Goal: Task Accomplishment & Management: Complete application form

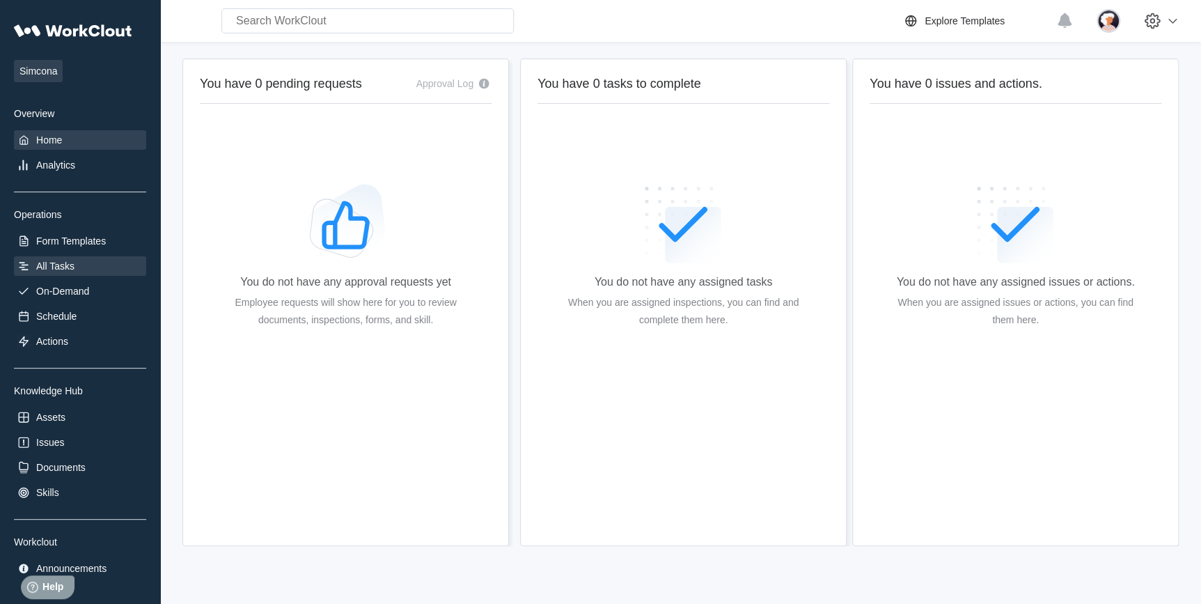
click at [61, 263] on div "All Tasks" at bounding box center [55, 265] width 38 height 11
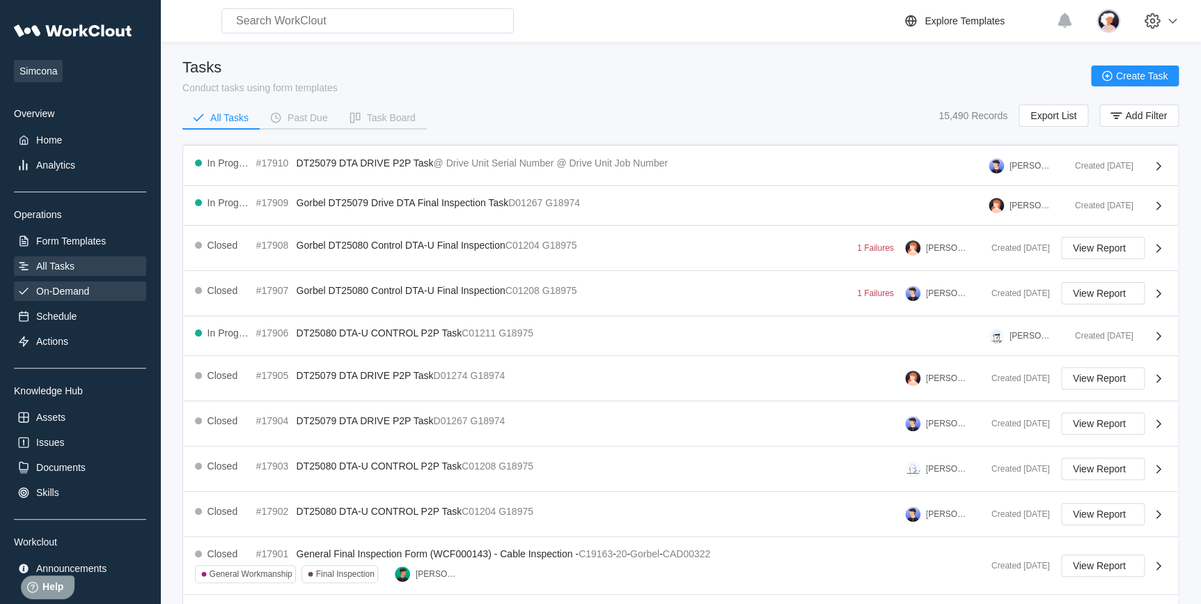
click at [76, 290] on div "On-Demand" at bounding box center [62, 291] width 53 height 11
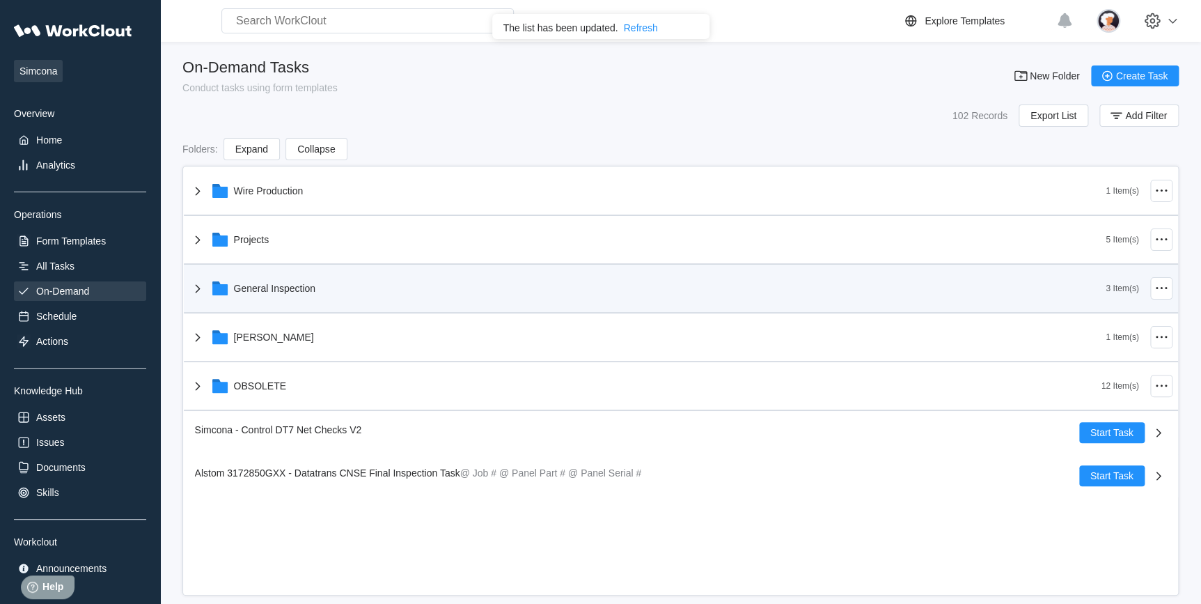
click at [196, 291] on icon at bounding box center [197, 288] width 5 height 8
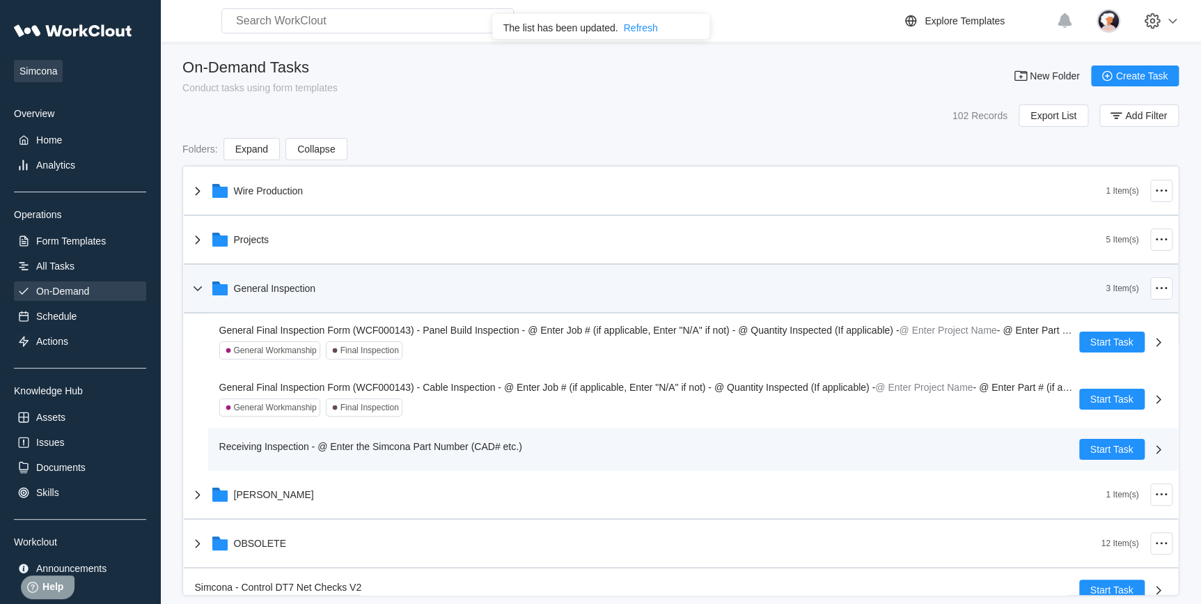
click at [385, 444] on span "Receiving Inspection - @ Enter the Simcona Part Number (CAD# etc.)" at bounding box center [370, 446] width 303 height 11
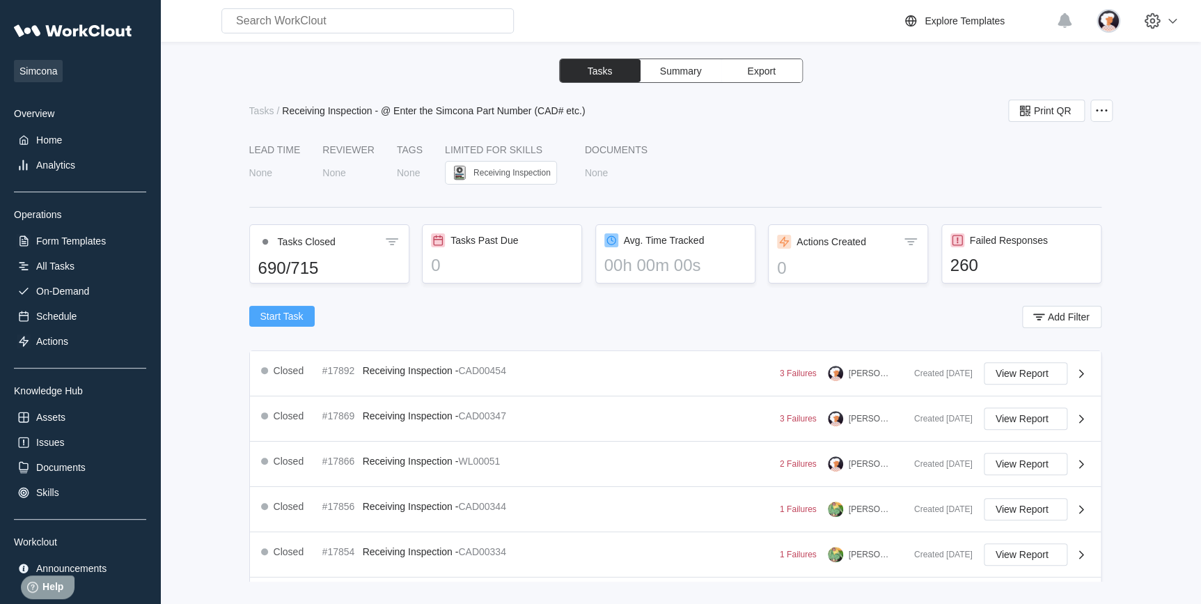
click at [290, 317] on span "Start Task" at bounding box center [281, 316] width 43 height 10
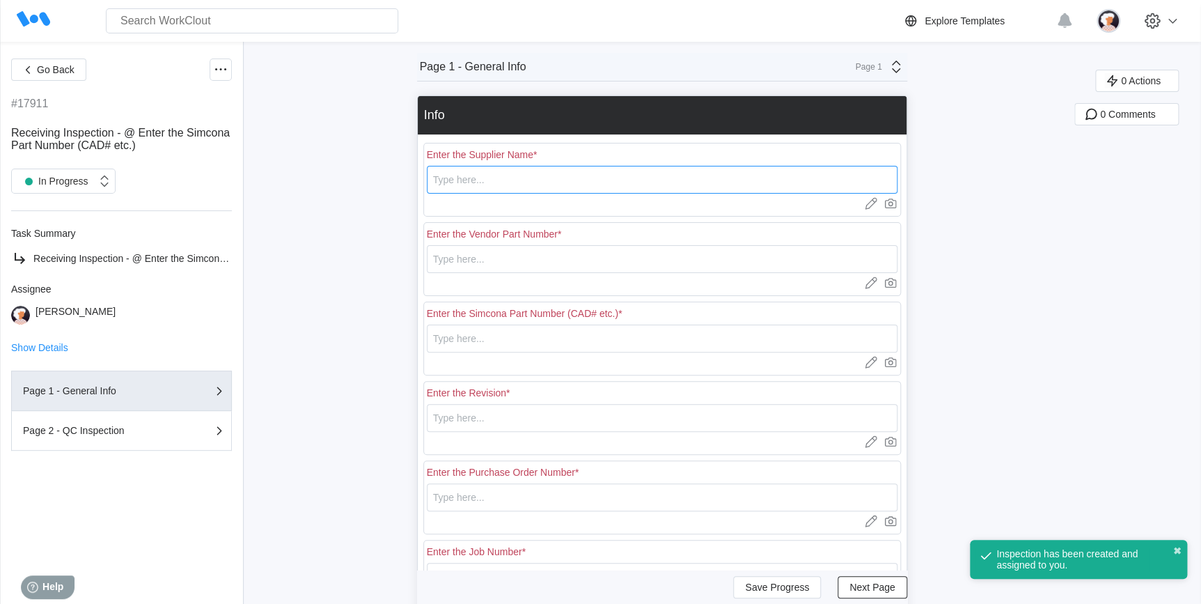
click at [462, 187] on input "text" at bounding box center [662, 180] width 471 height 28
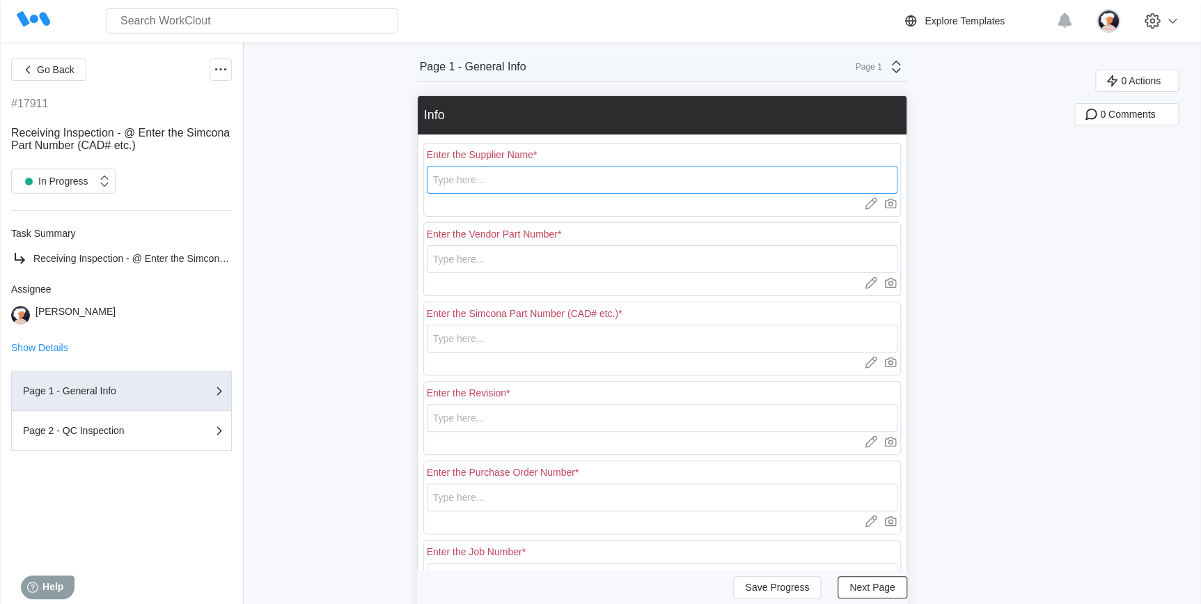
type input "Jam Industries"
click at [484, 253] on input "text" at bounding box center [662, 259] width 471 height 28
type input "DT41818R0"
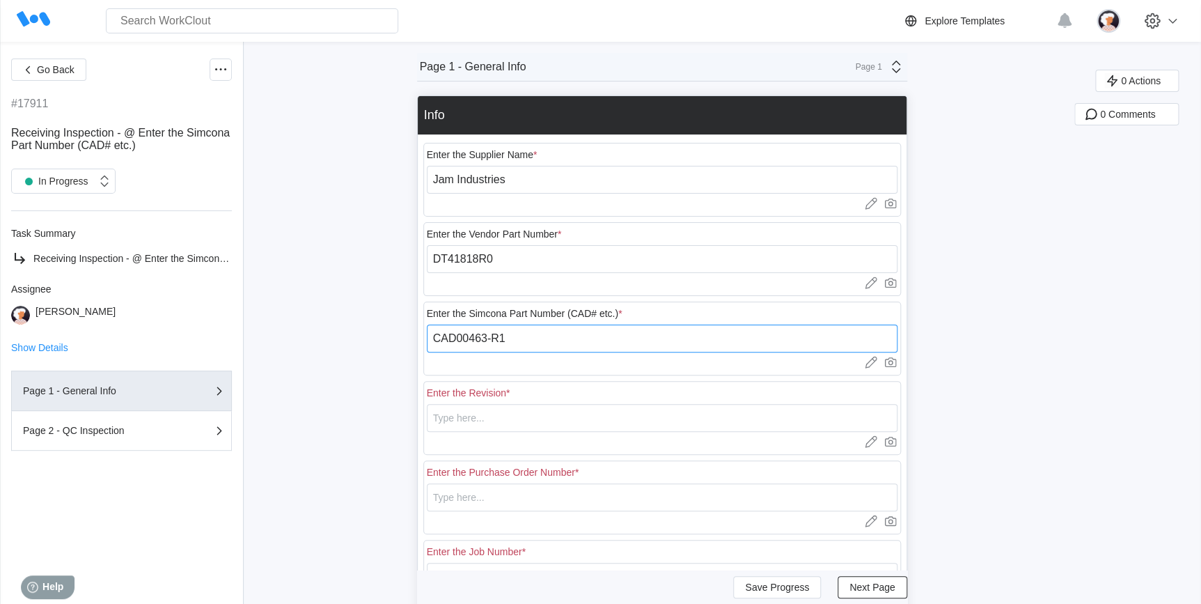
type input "CAD00463-R1"
click at [480, 260] on input "DT41818R0" at bounding box center [662, 259] width 471 height 28
type input "DT41818-R0"
click at [474, 417] on input "text" at bounding box center [662, 418] width 471 height 28
click at [460, 421] on input "text" at bounding box center [662, 418] width 471 height 28
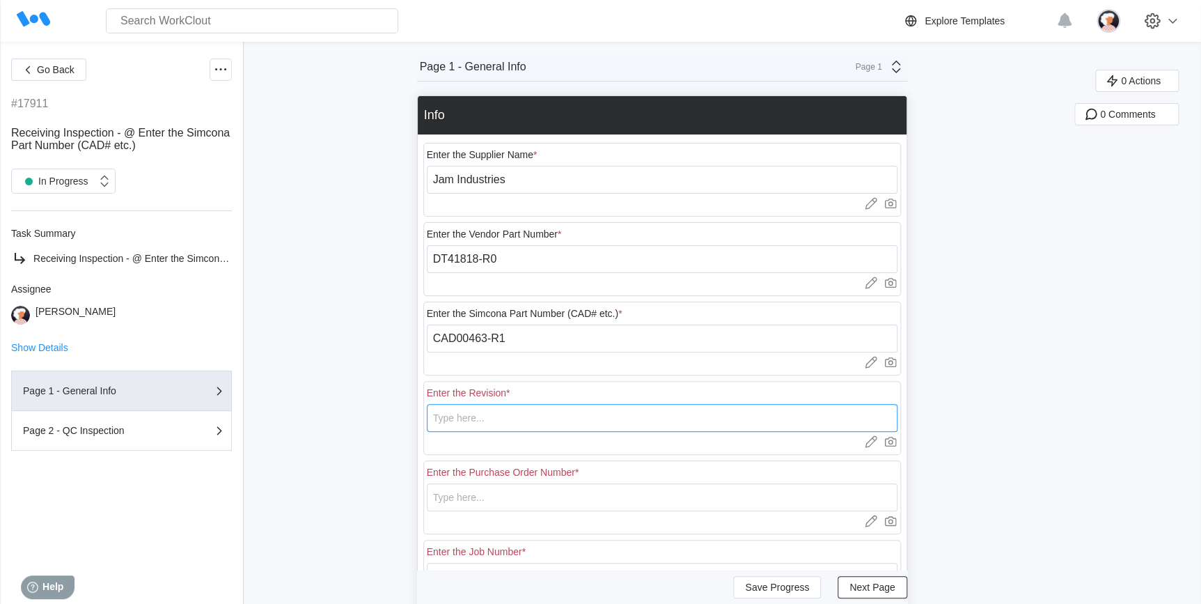
click at [684, 418] on input "text" at bounding box center [662, 418] width 471 height 28
type input "R0 / R1"
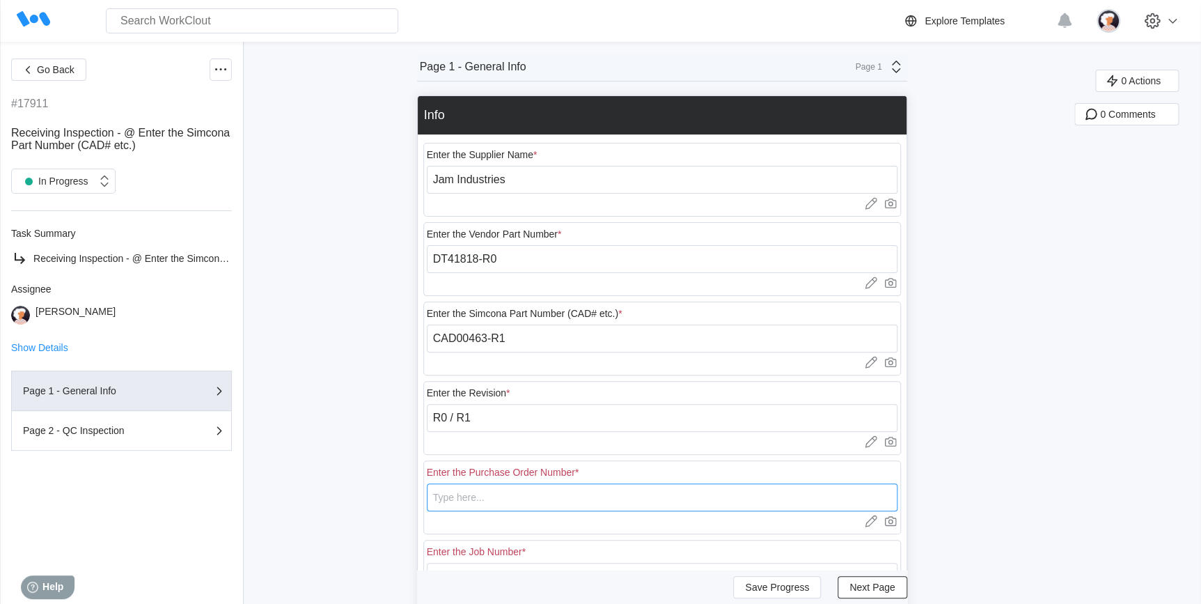
click at [468, 495] on input "text" at bounding box center [662, 497] width 471 height 28
type input "18493"
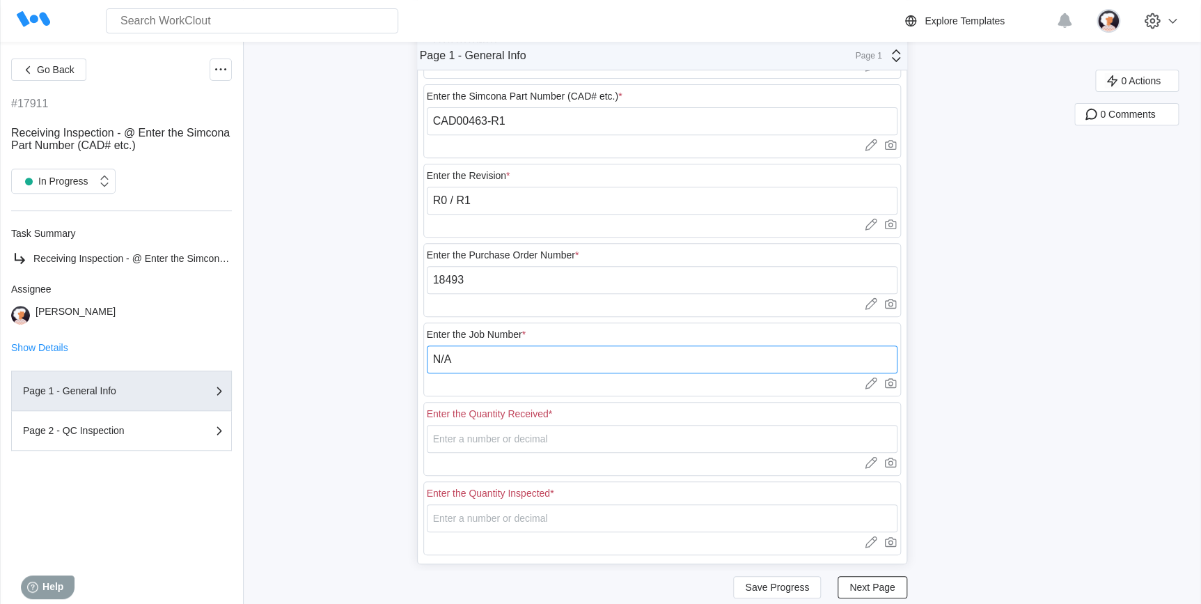
scroll to position [242, 0]
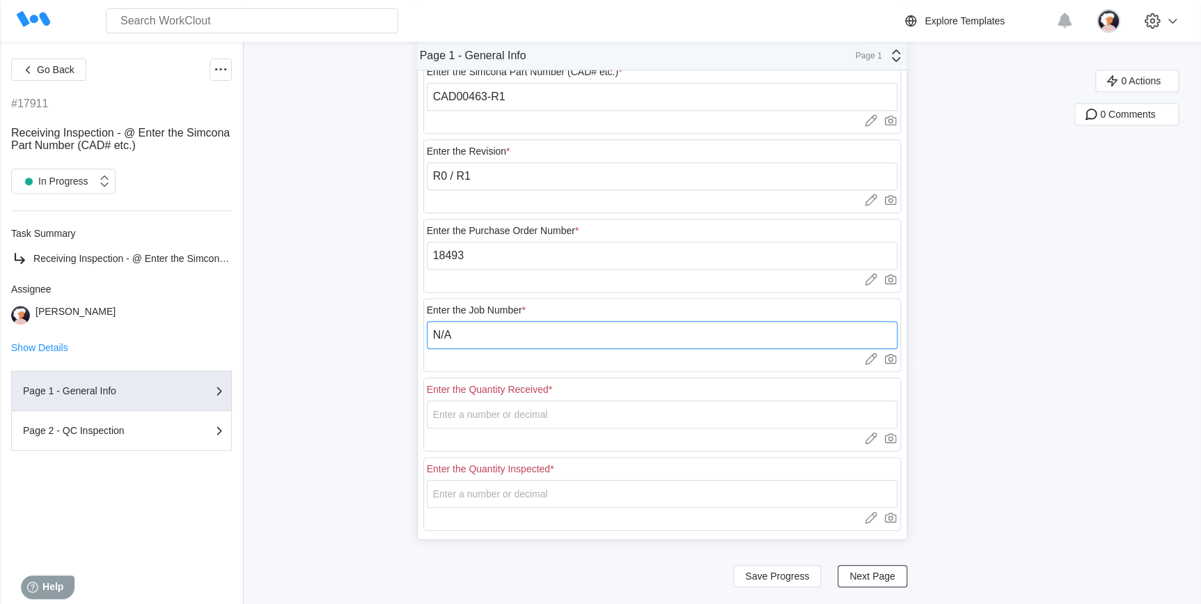
type input "N/A"
click at [472, 419] on input "number" at bounding box center [662, 414] width 471 height 28
type input "65"
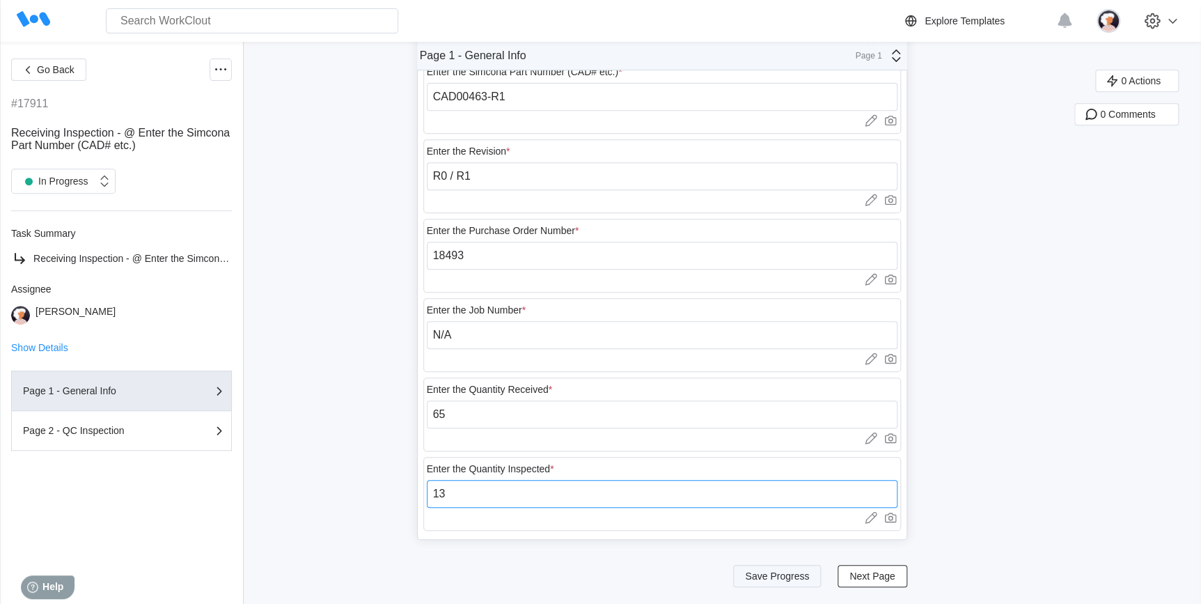
type input "13"
click at [793, 571] on span "Save Progress" at bounding box center [777, 576] width 64 height 10
click at [871, 577] on span "Next Page" at bounding box center [872, 576] width 45 height 10
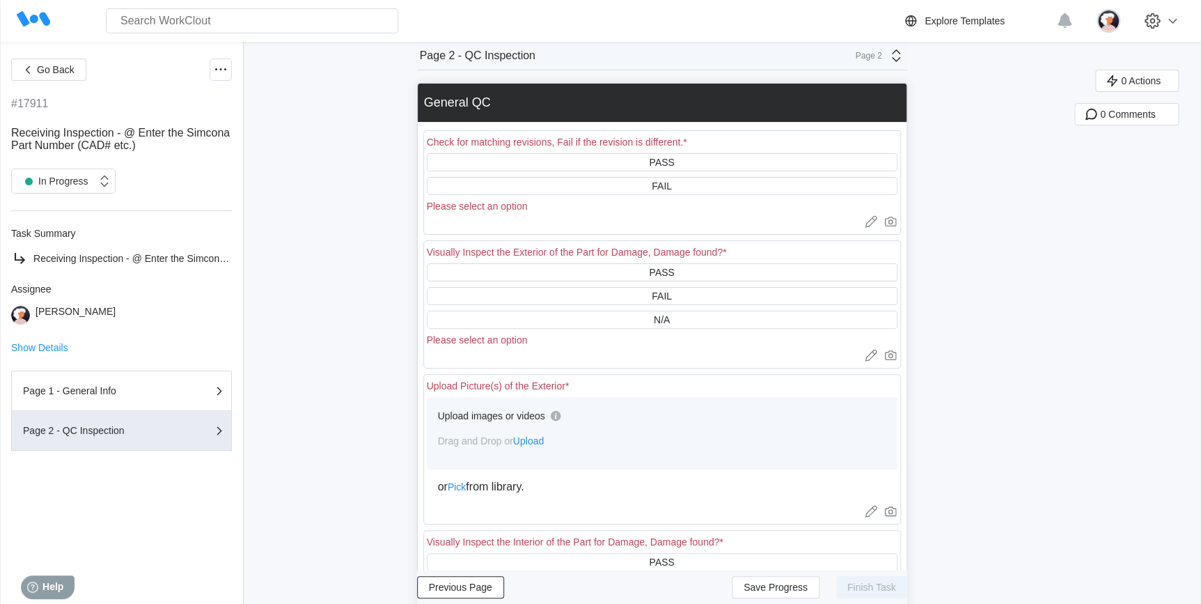
scroll to position [0, 0]
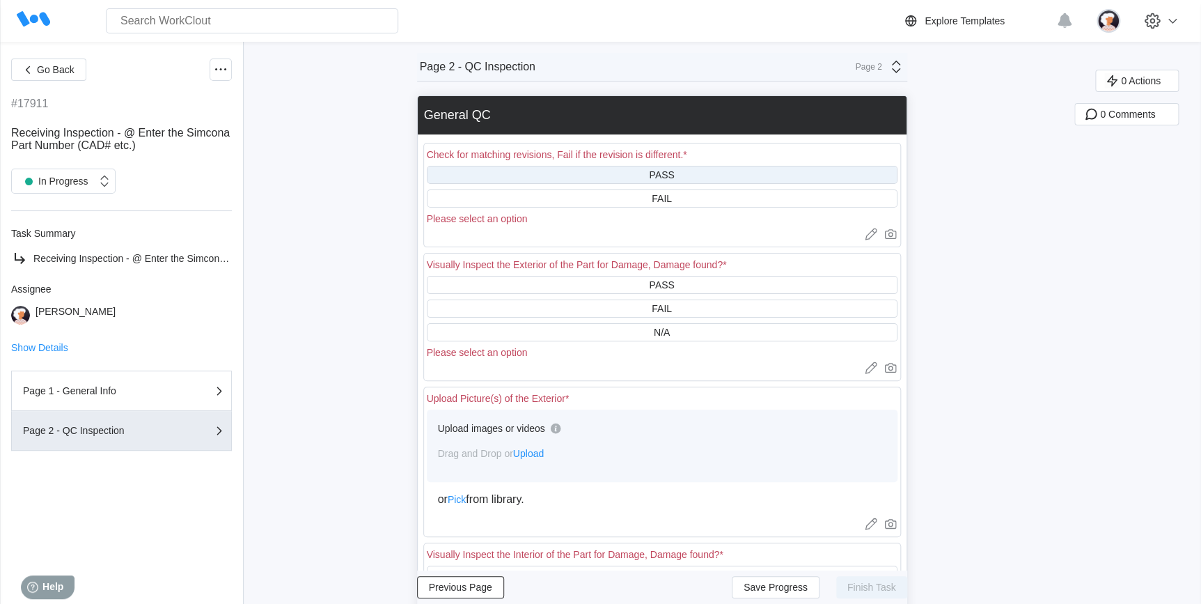
click at [558, 173] on div "PASS" at bounding box center [662, 175] width 471 height 18
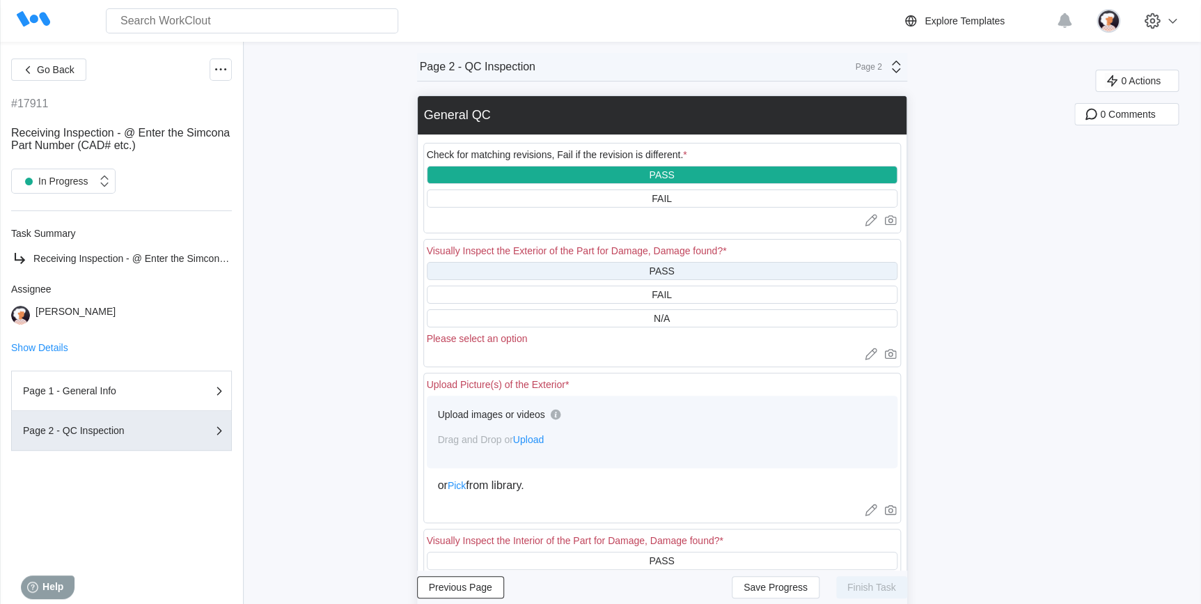
click at [598, 262] on div "PASS" at bounding box center [662, 271] width 471 height 18
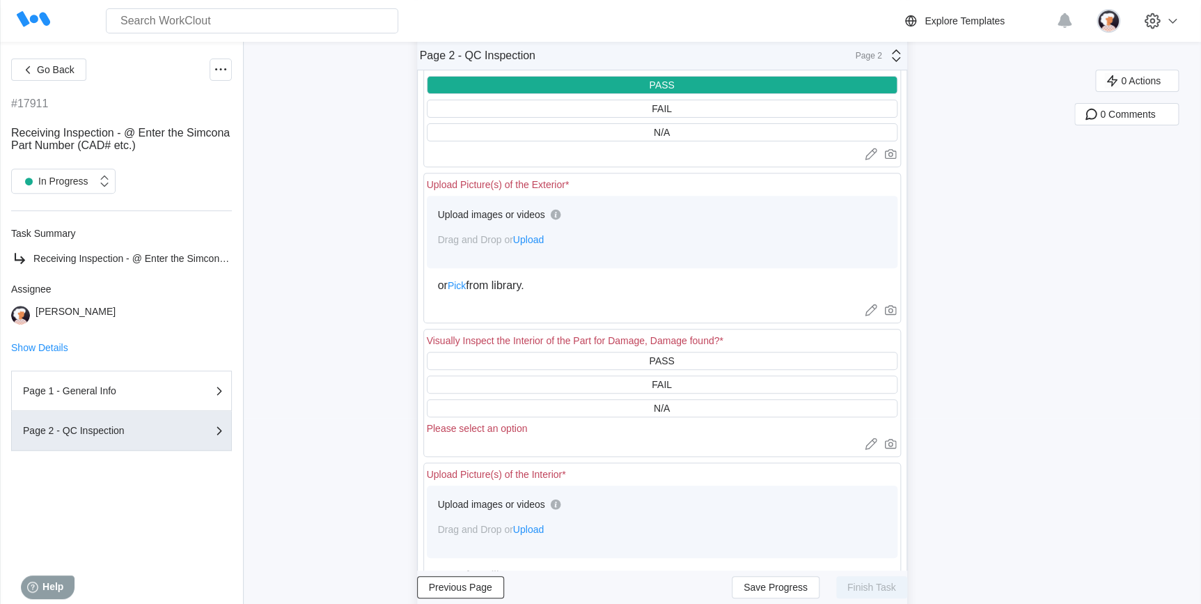
scroll to position [189, 0]
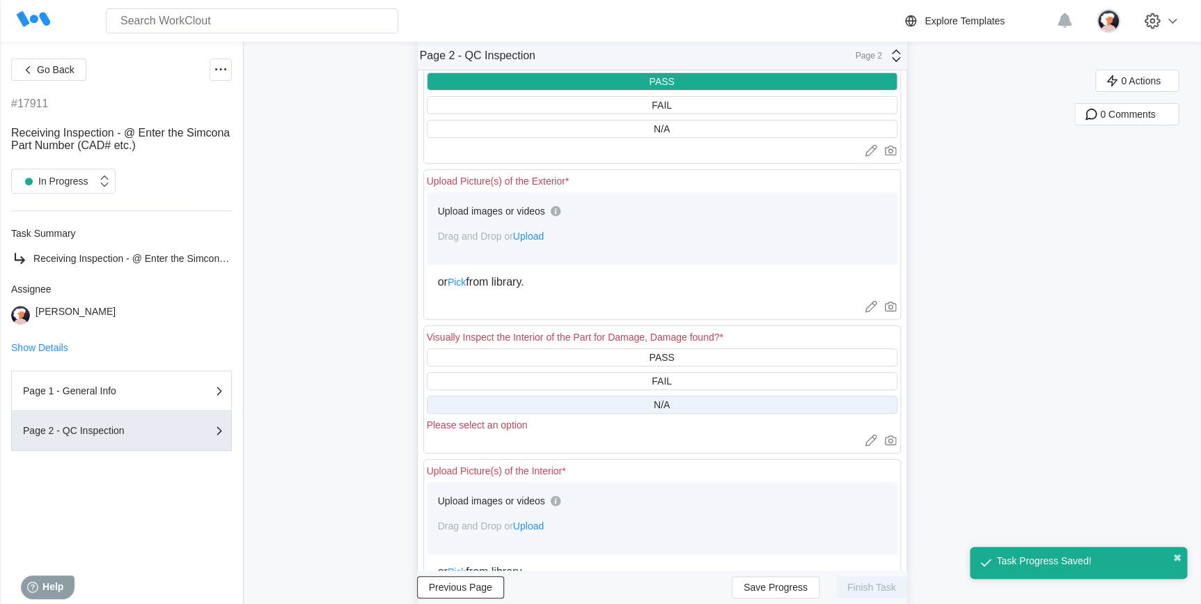
click at [570, 405] on div "N/A" at bounding box center [662, 405] width 471 height 18
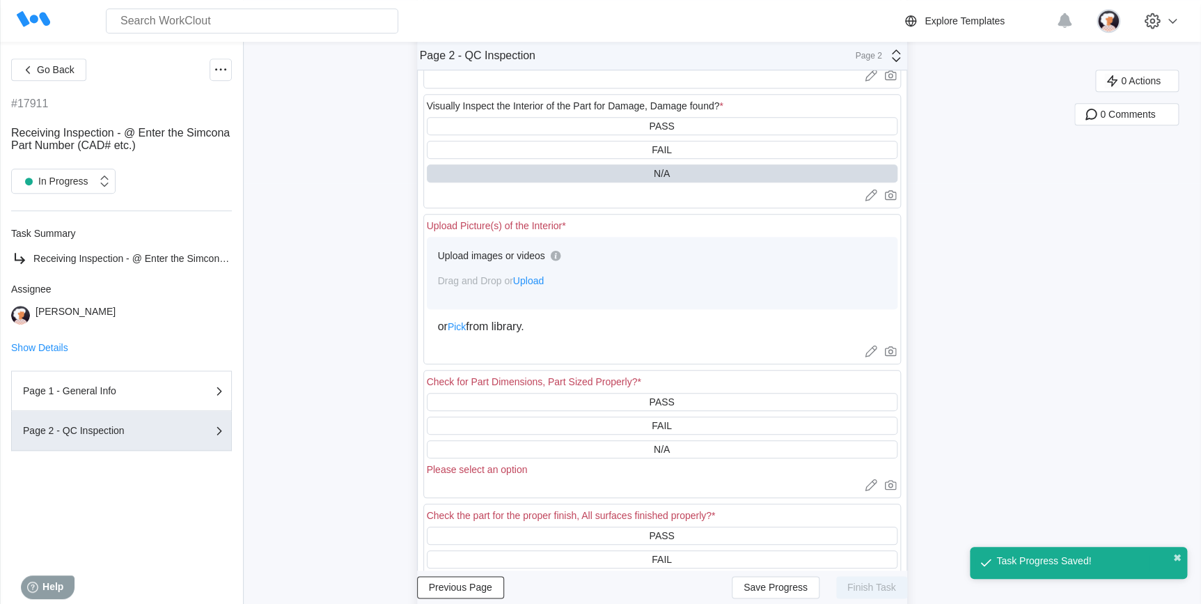
scroll to position [443, 0]
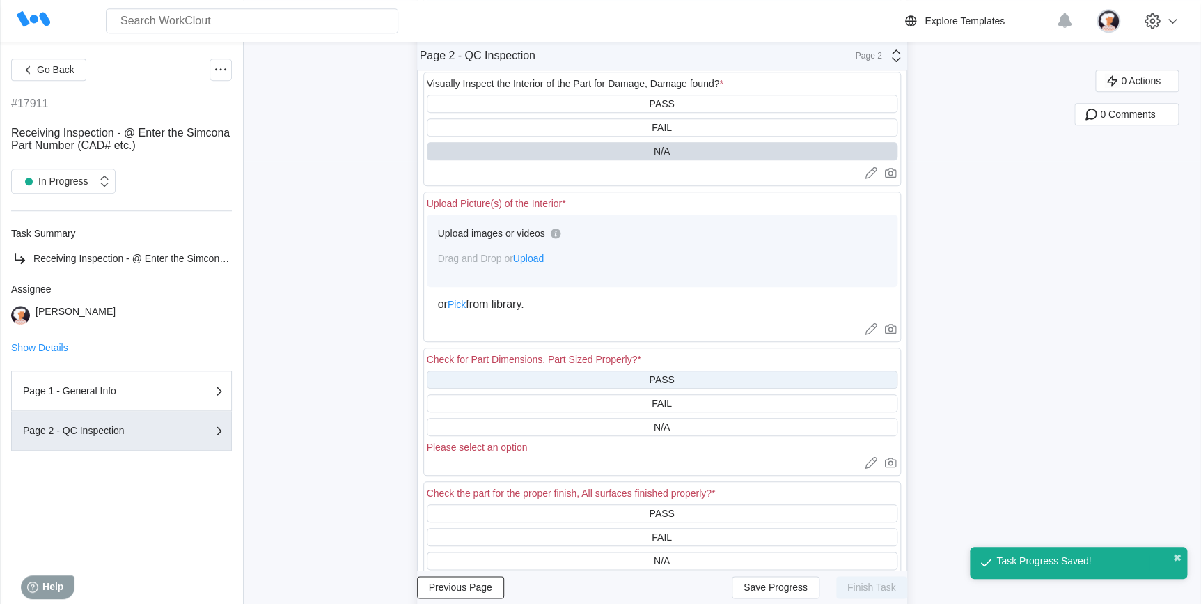
click at [557, 375] on div "PASS" at bounding box center [662, 379] width 471 height 18
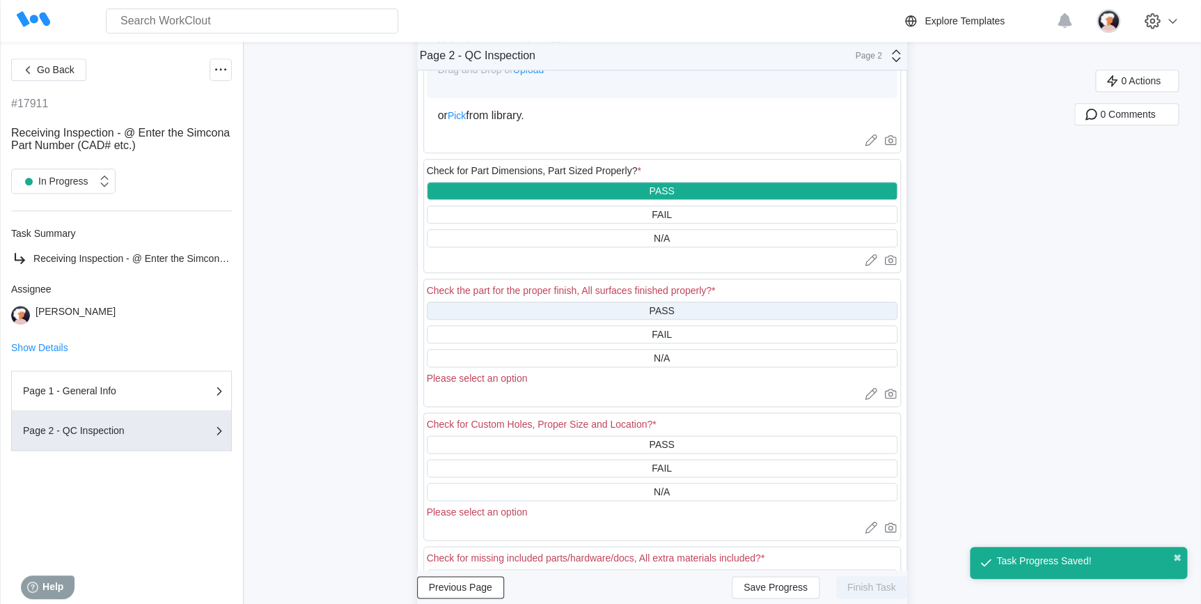
scroll to position [633, 0]
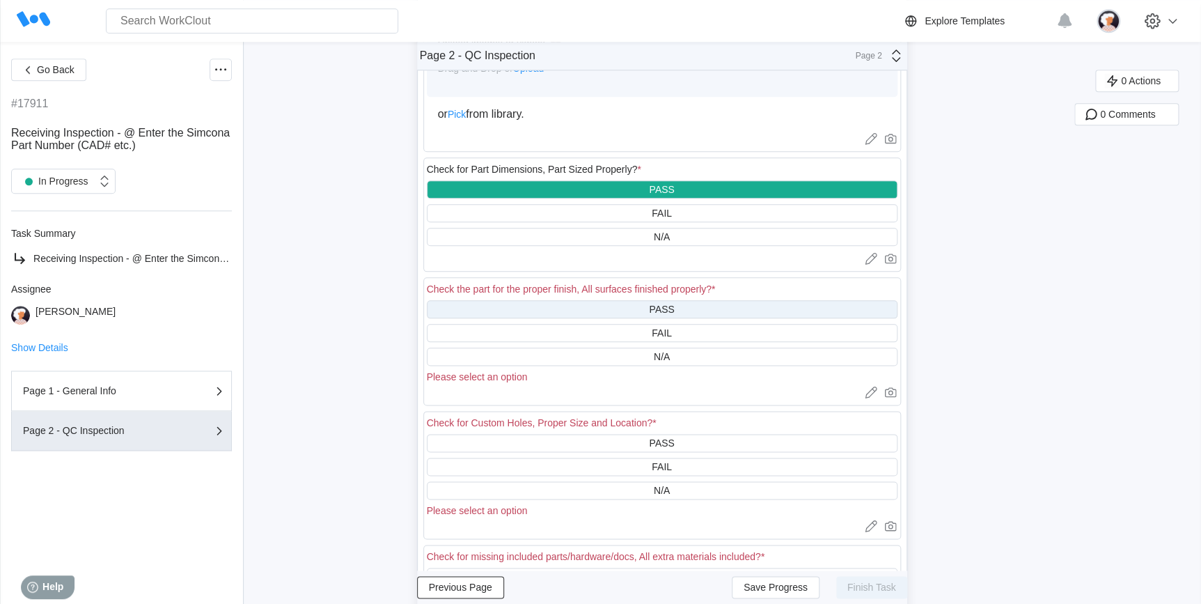
click at [563, 309] on div "PASS" at bounding box center [662, 309] width 471 height 18
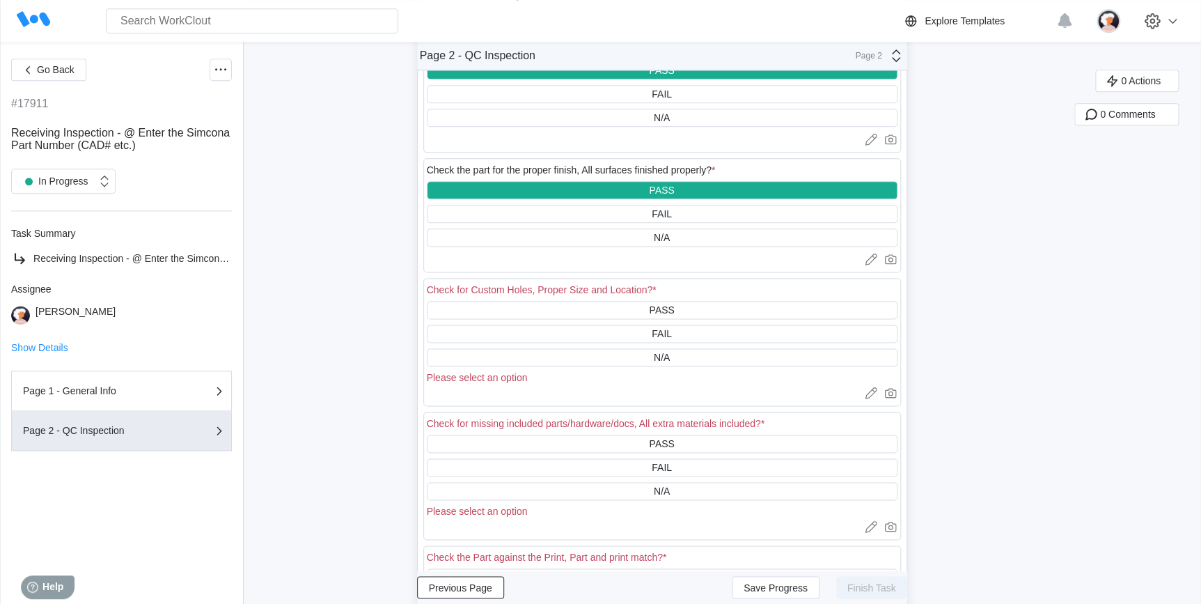
scroll to position [759, 0]
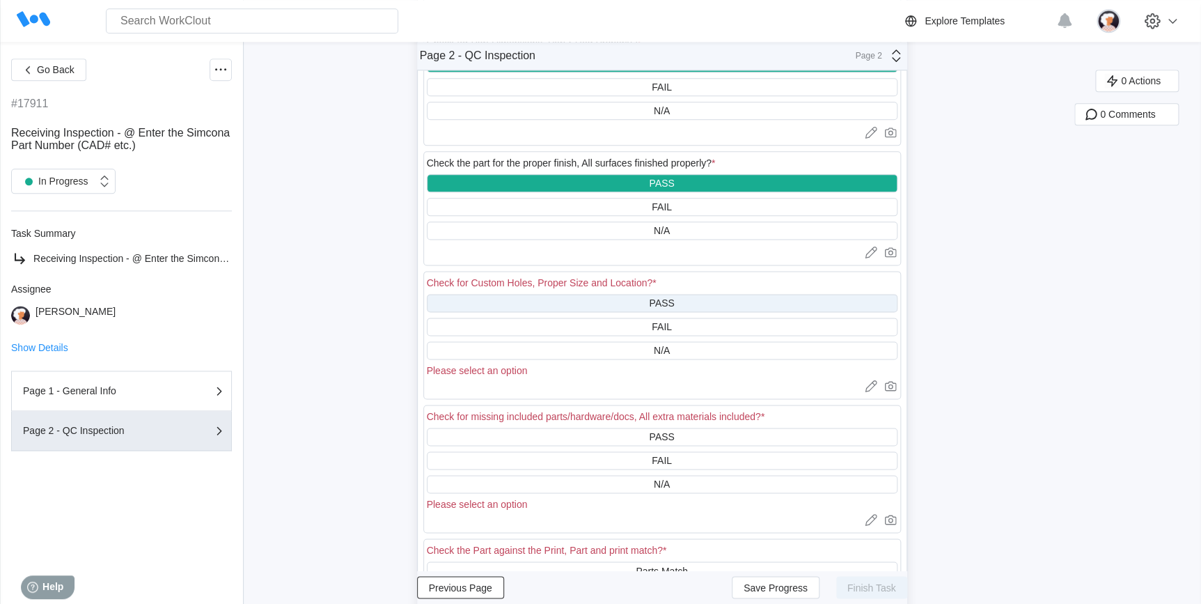
click at [564, 311] on div "PASS" at bounding box center [662, 303] width 471 height 18
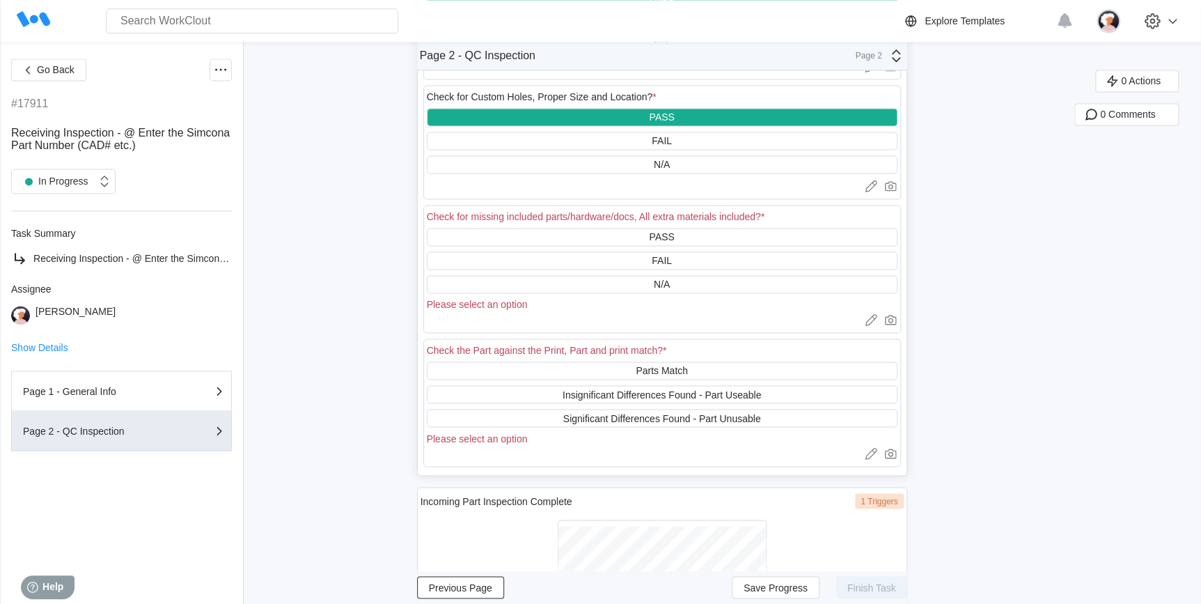
scroll to position [949, 0]
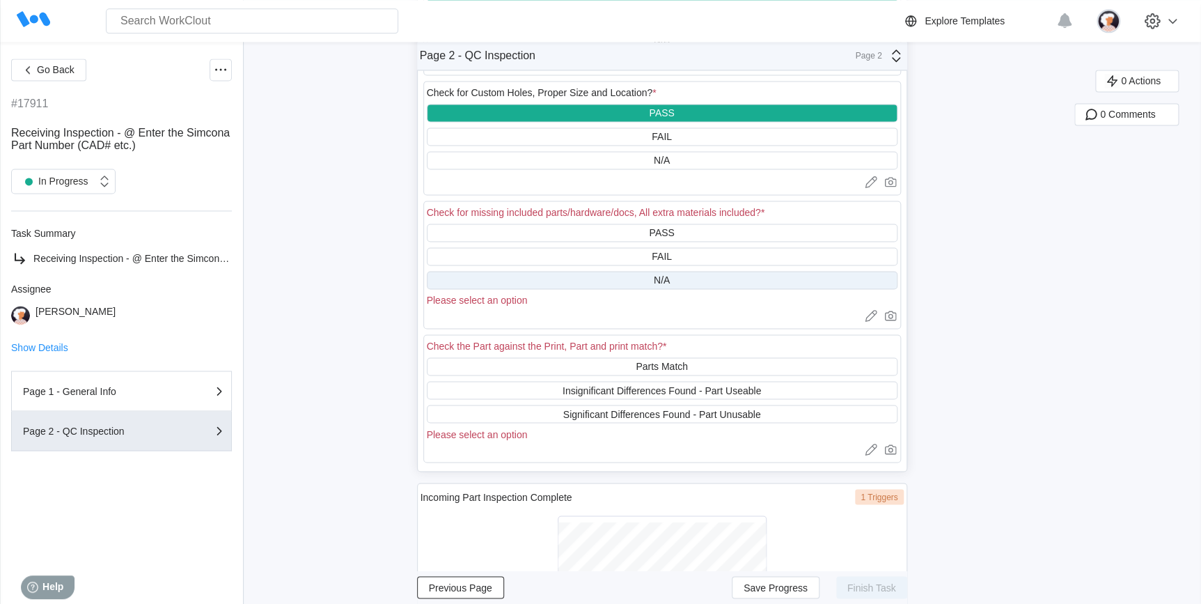
click at [571, 280] on div "N/A" at bounding box center [662, 280] width 471 height 18
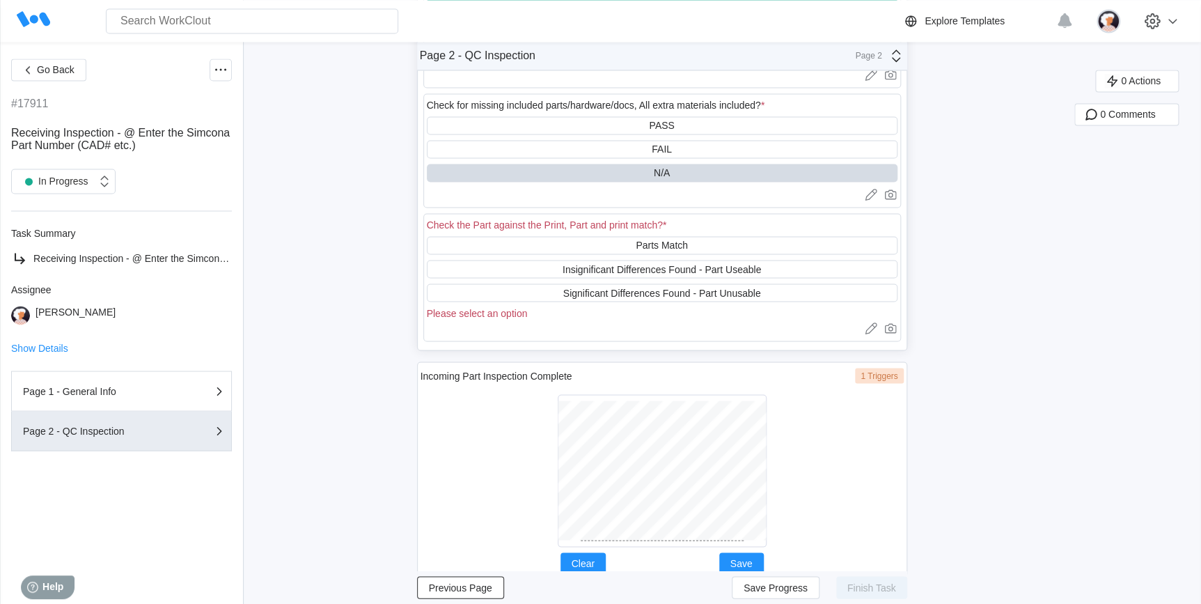
scroll to position [1076, 0]
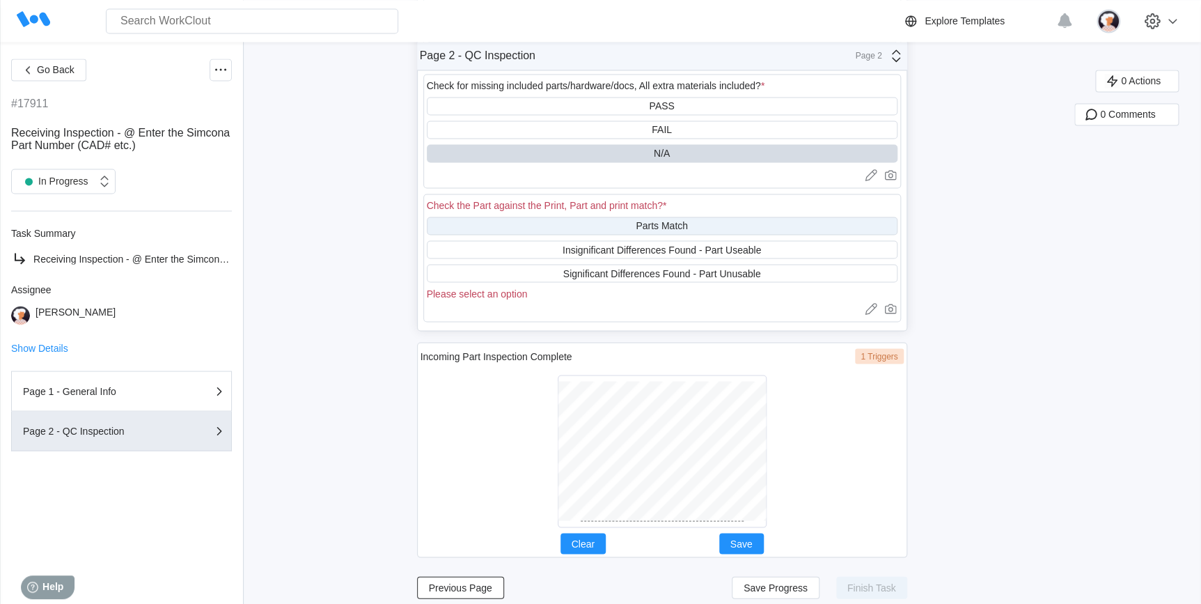
click at [578, 235] on div "Parts Match" at bounding box center [662, 226] width 471 height 18
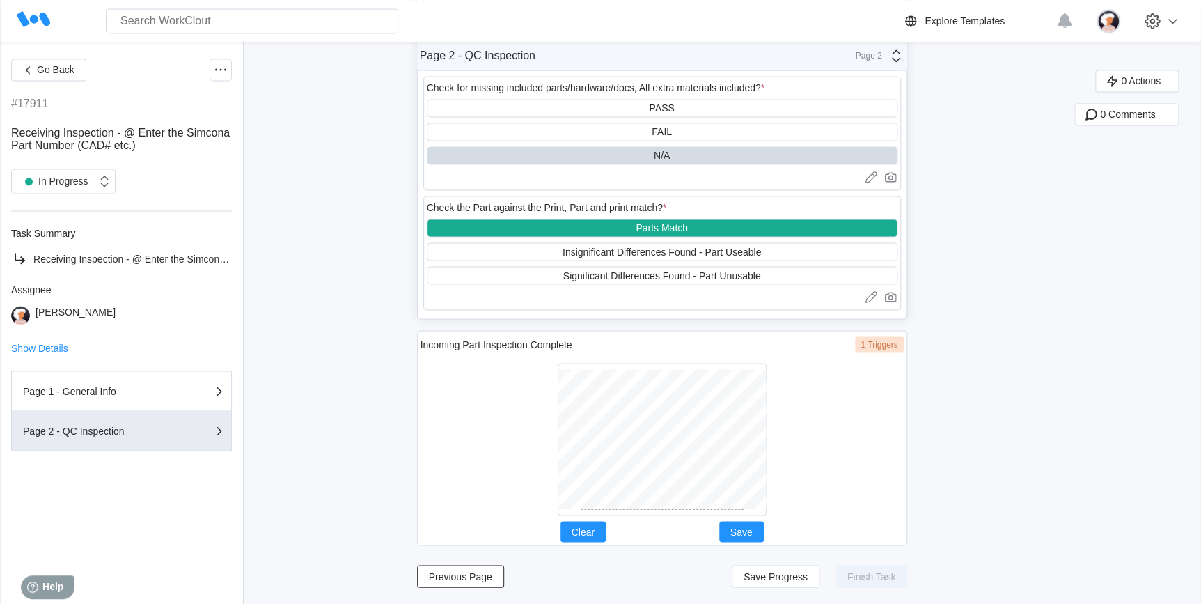
click at [583, 515] on div at bounding box center [662, 439] width 209 height 153
click at [681, 521] on div at bounding box center [662, 439] width 483 height 164
click at [757, 531] on button "Save" at bounding box center [741, 531] width 45 height 21
click at [765, 578] on span "Save Progress" at bounding box center [776, 576] width 64 height 10
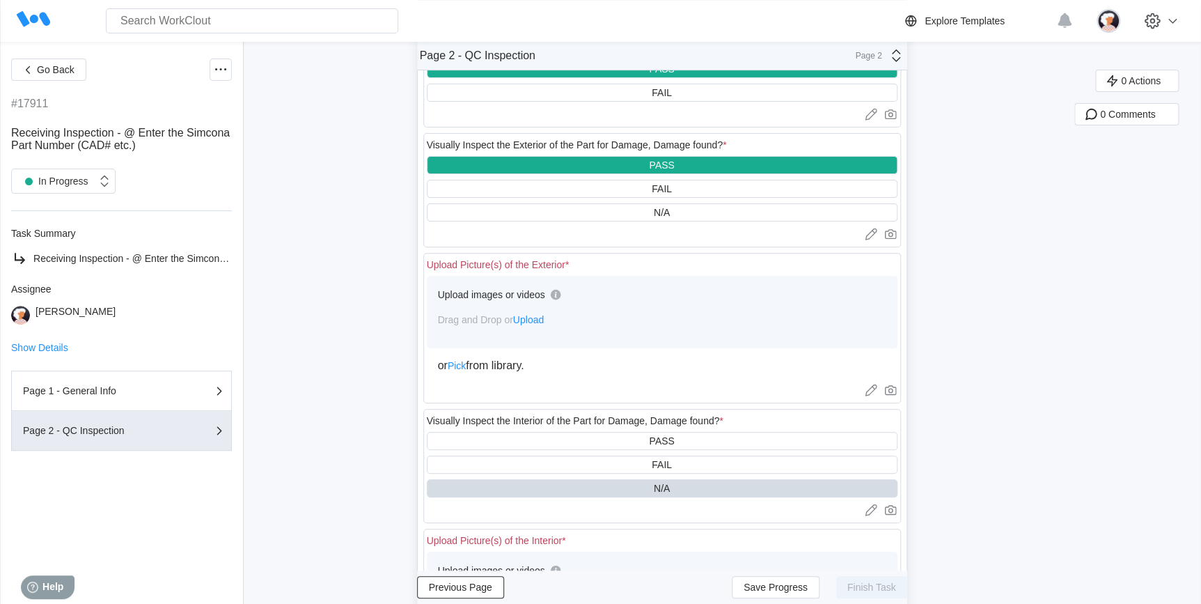
scroll to position [65, 0]
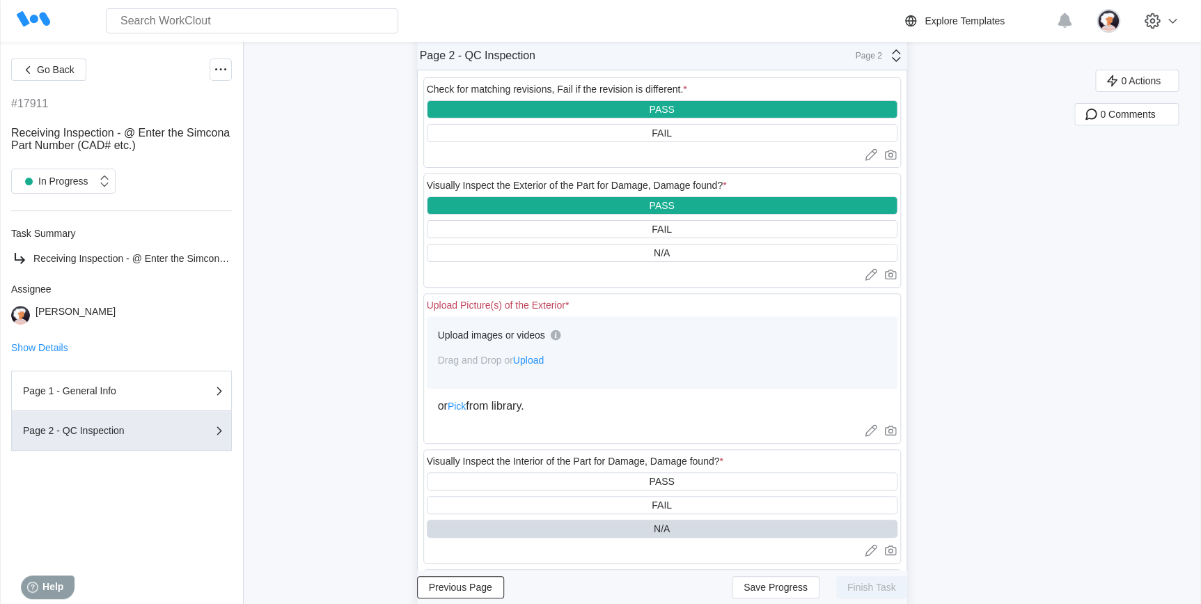
click at [529, 356] on span "Upload" at bounding box center [528, 359] width 31 height 11
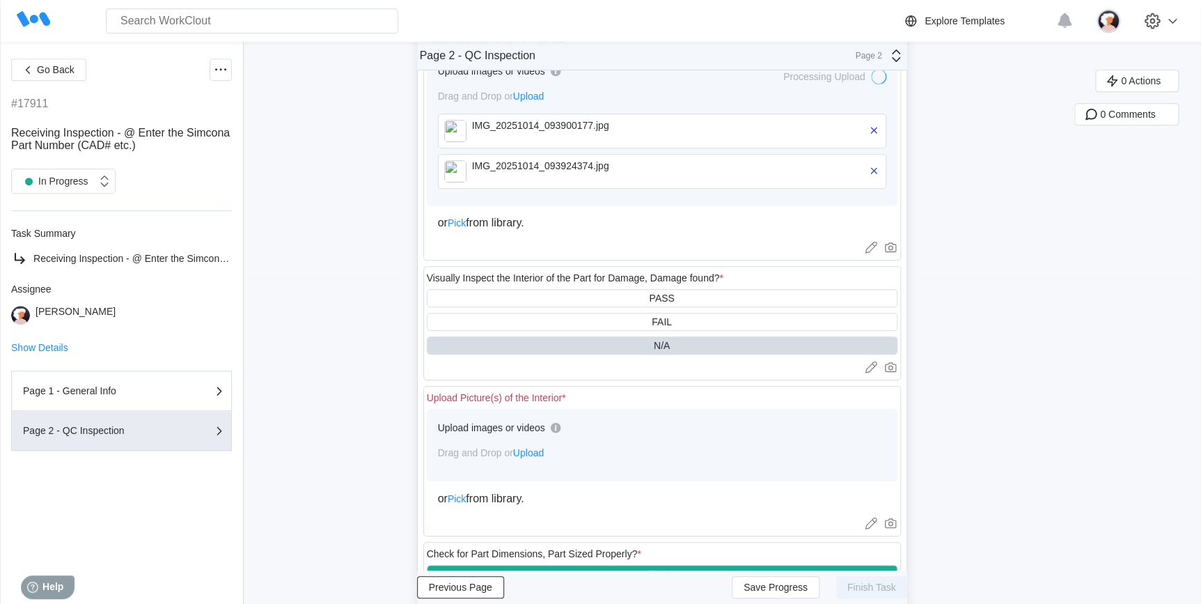
scroll to position [319, 0]
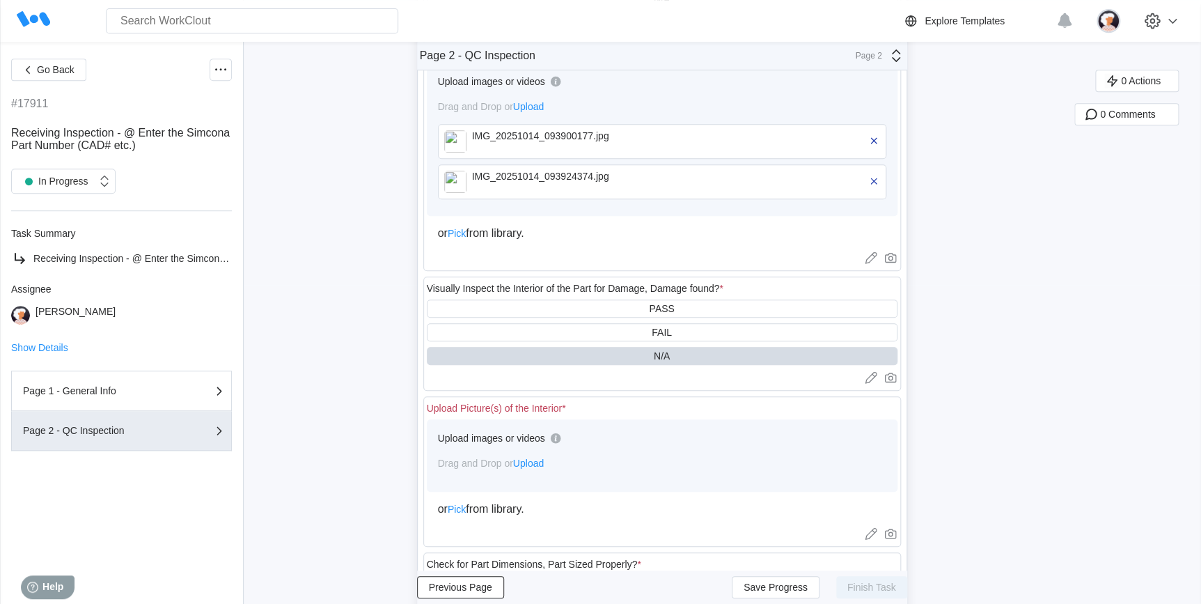
click at [531, 467] on span "Upload" at bounding box center [528, 463] width 31 height 11
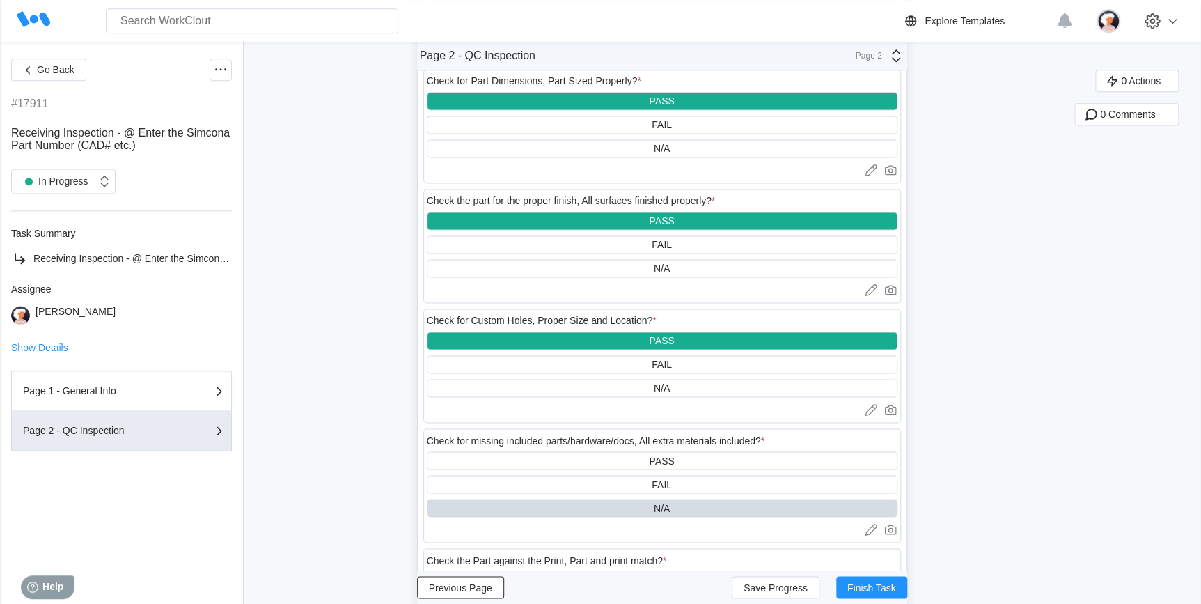
scroll to position [889, 0]
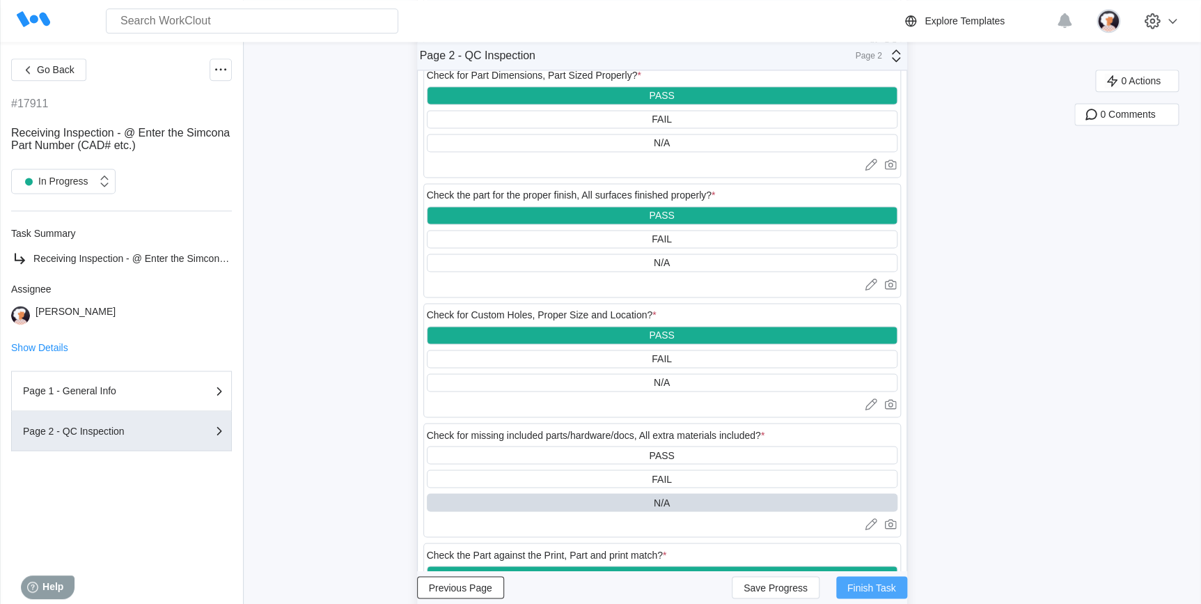
click at [889, 588] on span "Finish Task" at bounding box center [871, 587] width 49 height 10
